Goal: Task Accomplishment & Management: Use online tool/utility

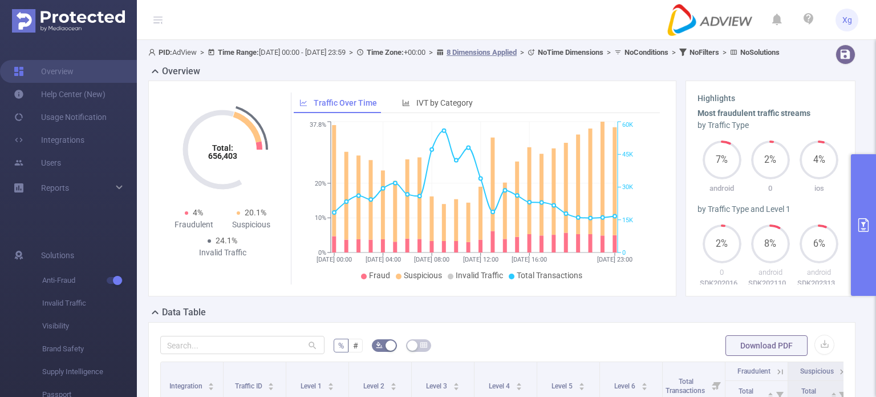
click at [864, 178] on button "primary" at bounding box center [863, 224] width 25 height 141
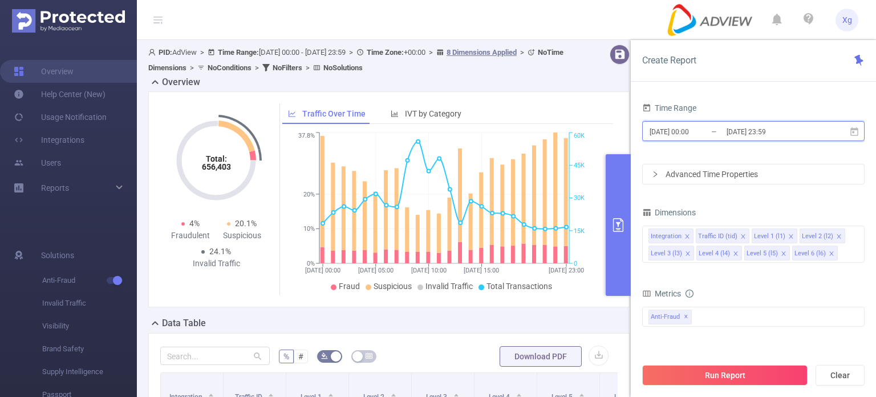
click at [856, 131] on icon at bounding box center [855, 132] width 10 height 10
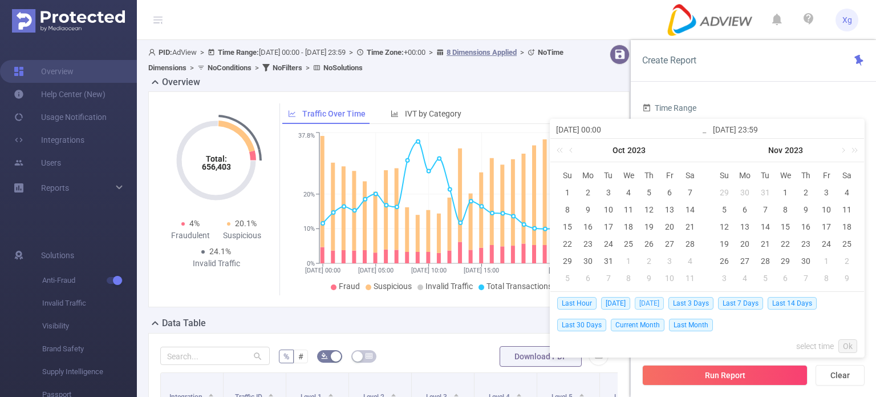
click at [647, 301] on span "[DATE]" at bounding box center [649, 303] width 29 height 13
type input "[DATE] 00:00"
type input "[DATE] 23:59"
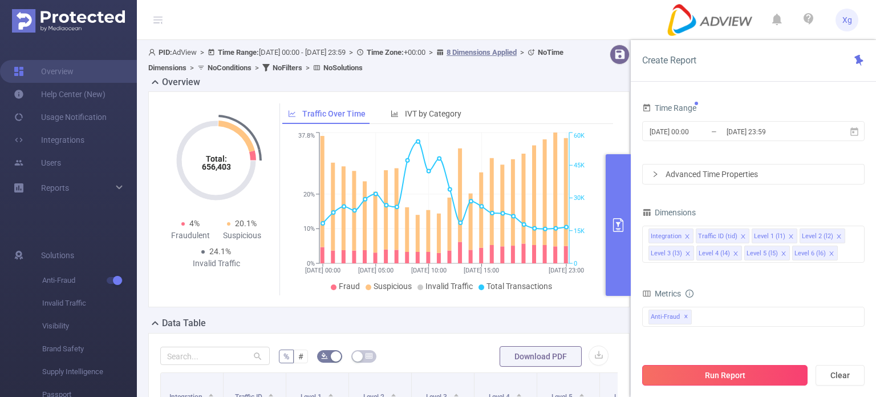
click at [744, 374] on button "Run Report" at bounding box center [724, 375] width 165 height 21
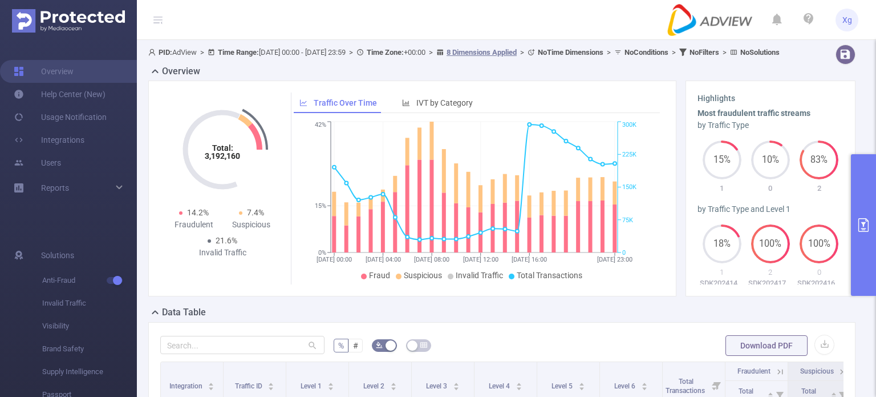
scroll to position [114, 0]
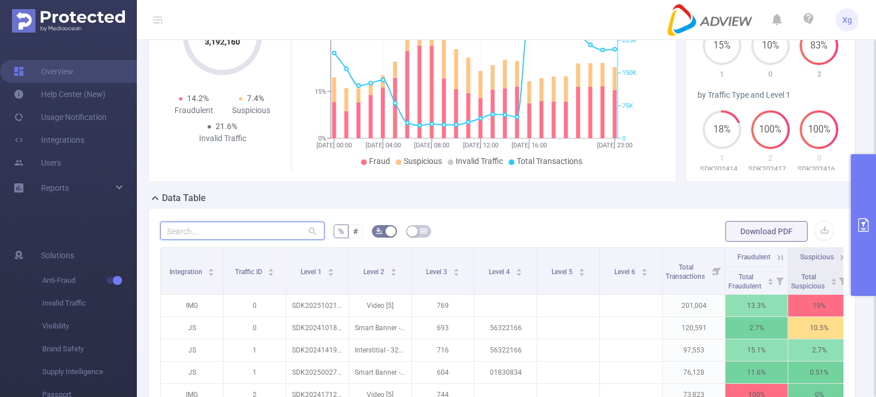
click at [238, 238] on input "text" at bounding box center [242, 230] width 164 height 18
paste input "sdk20251822060406zgf5nf5584q44vh"
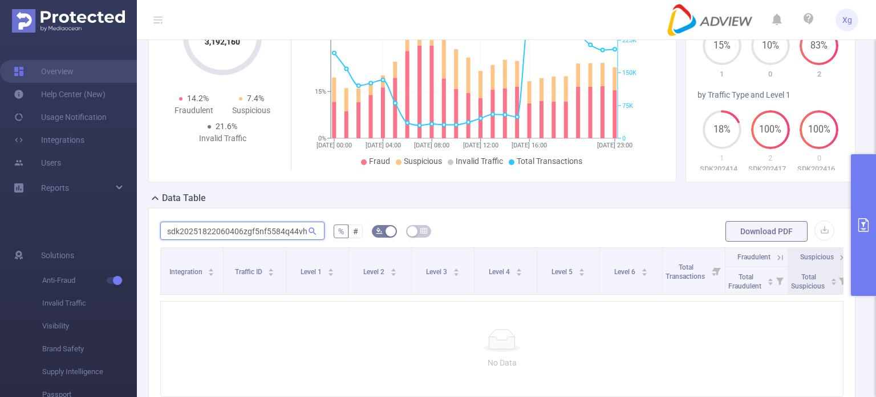
scroll to position [0, 0]
type input "sdk20251822060406zgf5nf5584q44vh"
click at [820, 240] on button "button" at bounding box center [825, 230] width 20 height 20
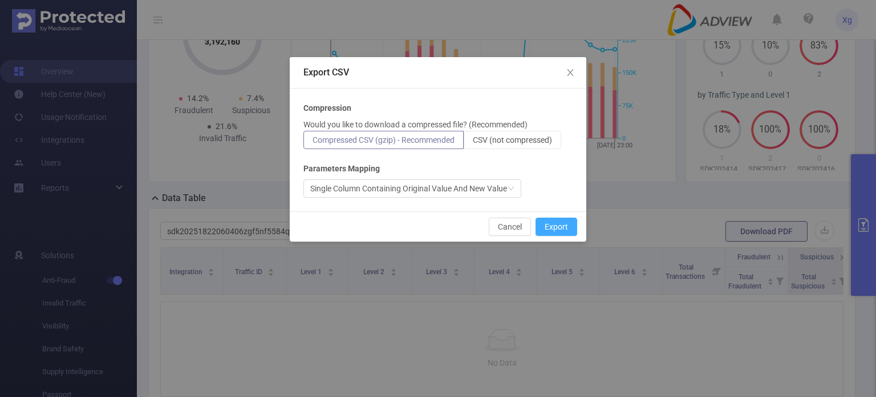
click at [560, 229] on button "Export" at bounding box center [557, 226] width 42 height 18
